Goal: Task Accomplishment & Management: Use online tool/utility

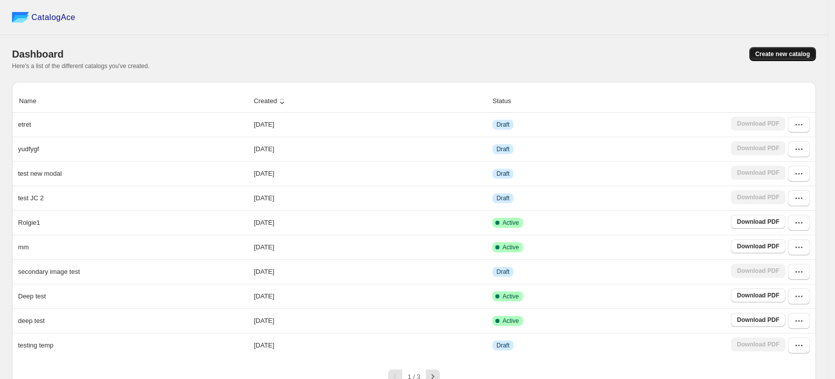
click at [792, 56] on span "Create new catalog" at bounding box center [783, 54] width 55 height 8
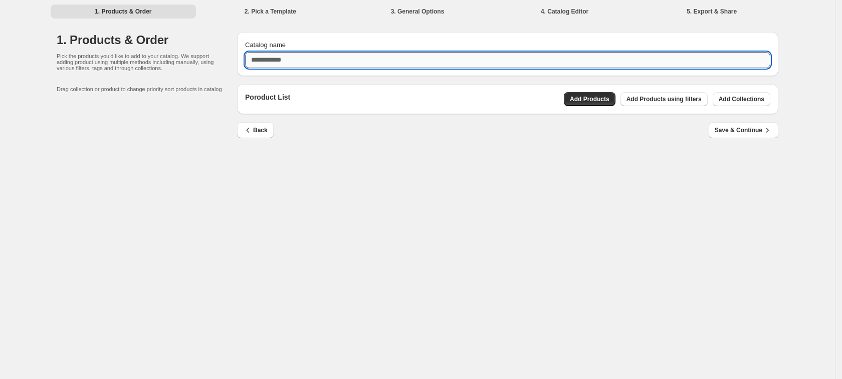
click at [516, 66] on input "Catalog name" at bounding box center [507, 60] width 525 height 16
type input "****"
click at [602, 99] on span "Add Products" at bounding box center [590, 99] width 40 height 8
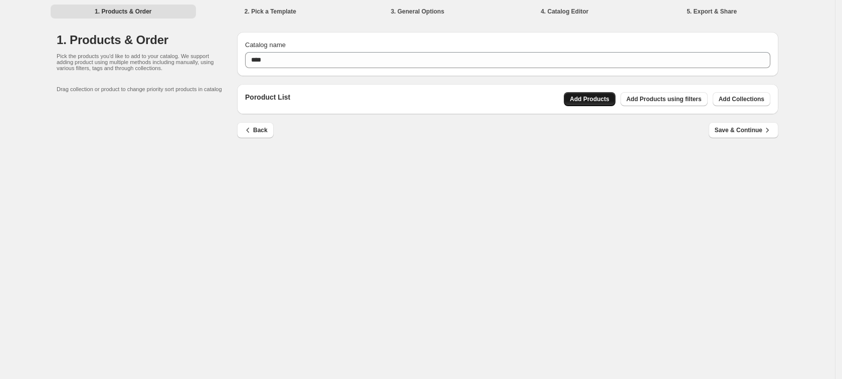
click at [609, 98] on span "Add Products" at bounding box center [590, 99] width 40 height 8
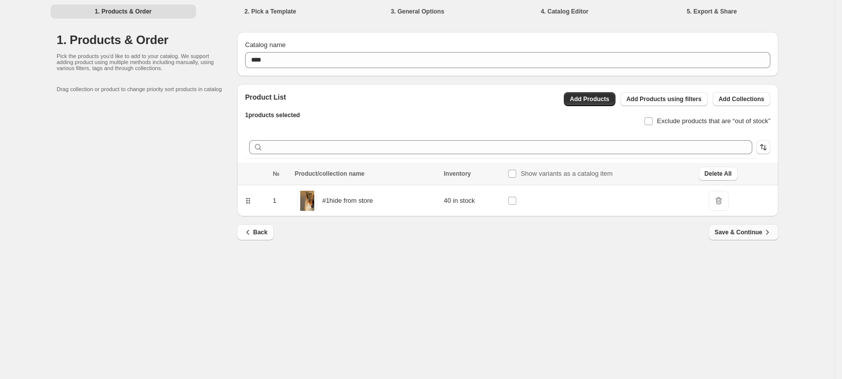
click at [725, 235] on span "Save & Continue" at bounding box center [744, 233] width 58 height 10
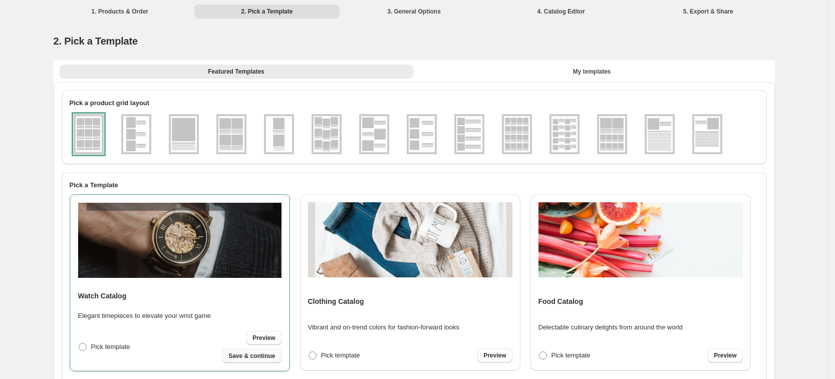
click at [278, 355] on button "Save & continue" at bounding box center [252, 356] width 59 height 14
select select "**********"
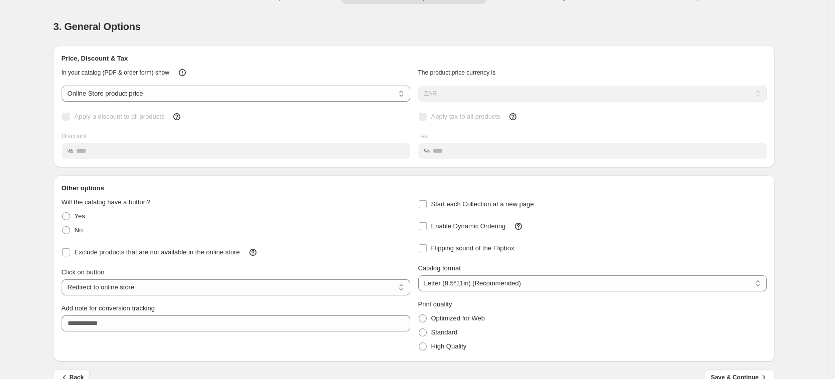
scroll to position [34, 0]
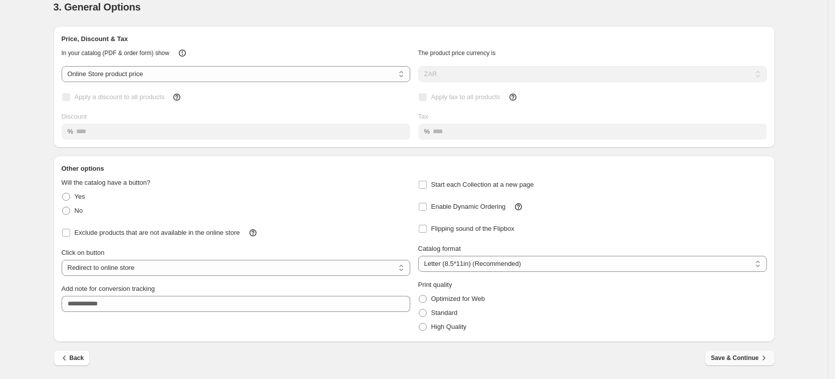
click at [739, 363] on button "Save & Continue" at bounding box center [740, 358] width 70 height 16
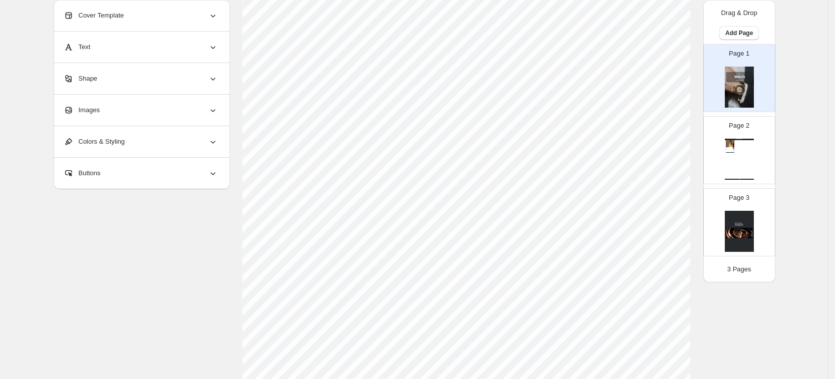
scroll to position [0, 0]
